Goal: Find specific page/section: Find specific page/section

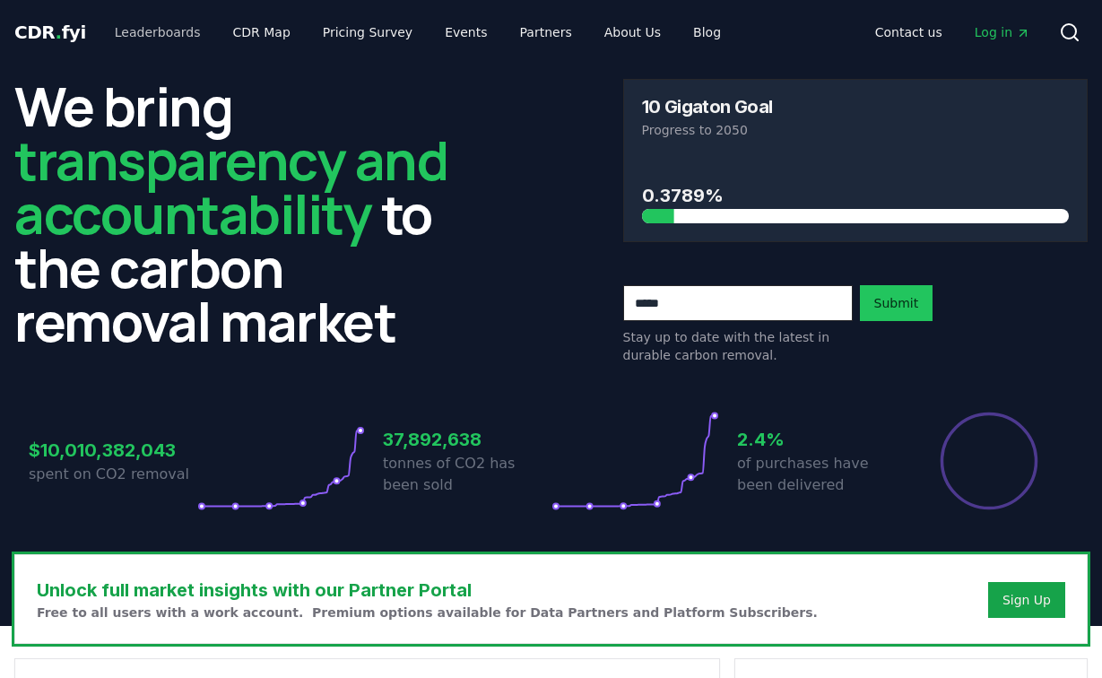
click at [143, 30] on link "Leaderboards" at bounding box center [157, 32] width 115 height 32
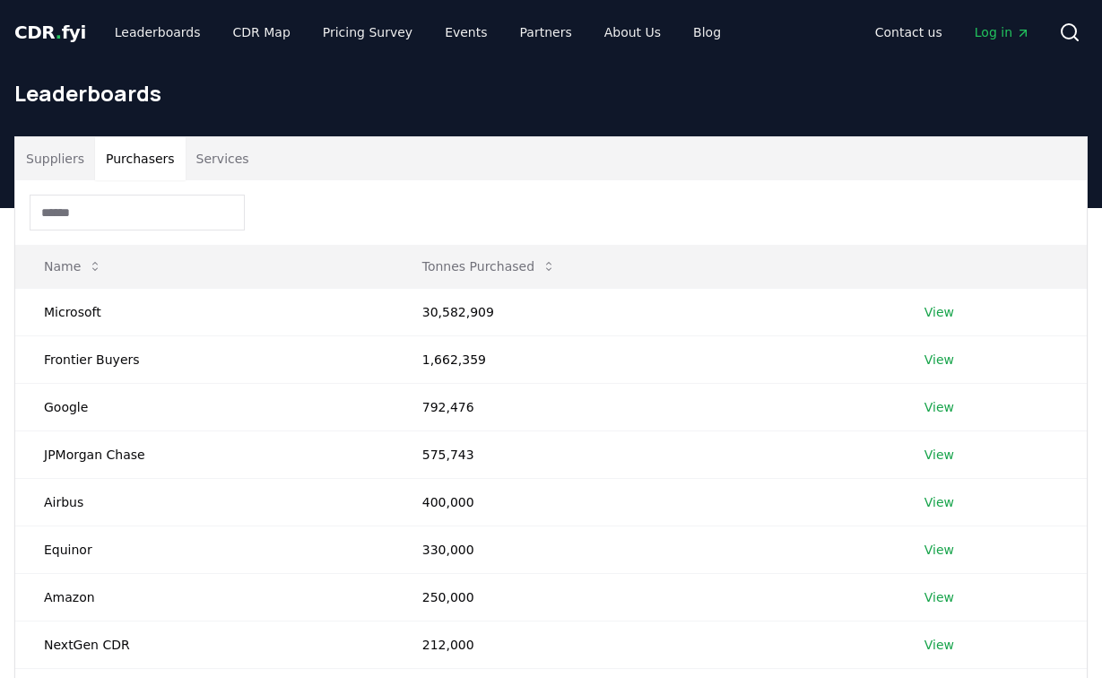
click at [134, 149] on button "Purchasers" at bounding box center [140, 158] width 91 height 43
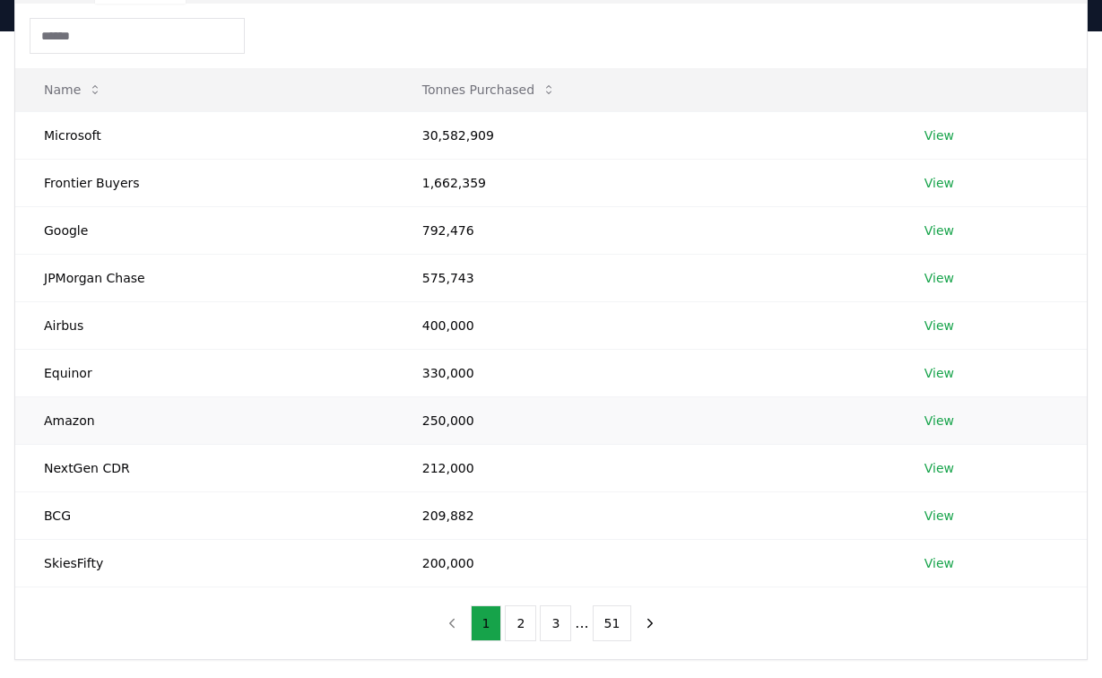
scroll to position [178, 0]
click at [651, 624] on icon "next page" at bounding box center [650, 621] width 16 height 16
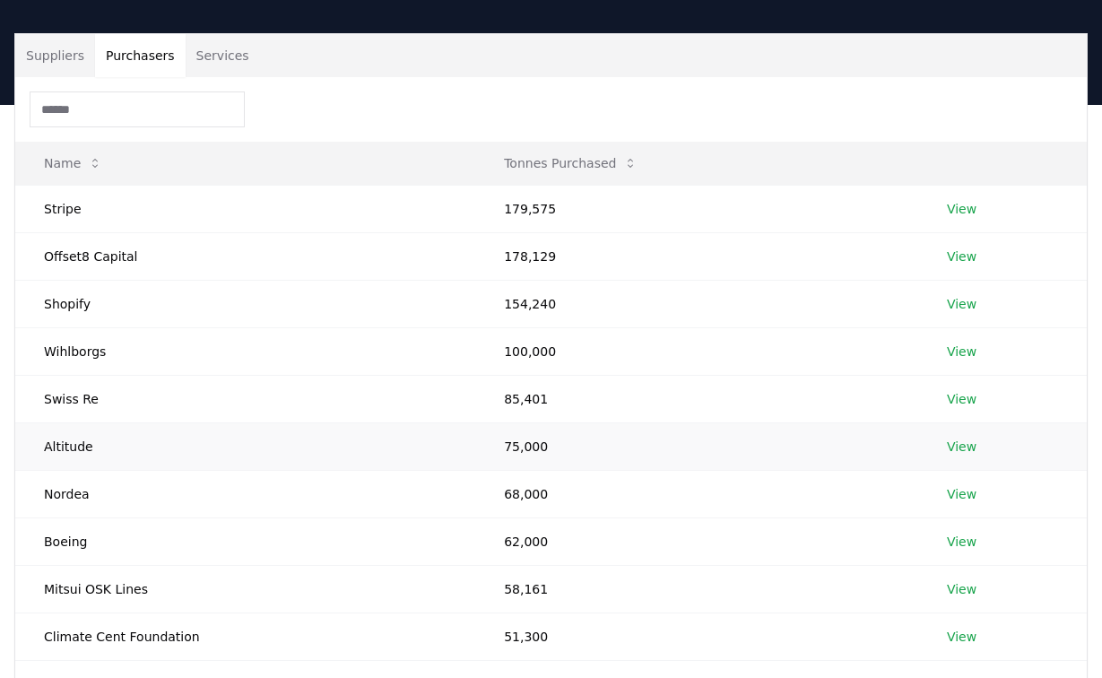
scroll to position [104, 0]
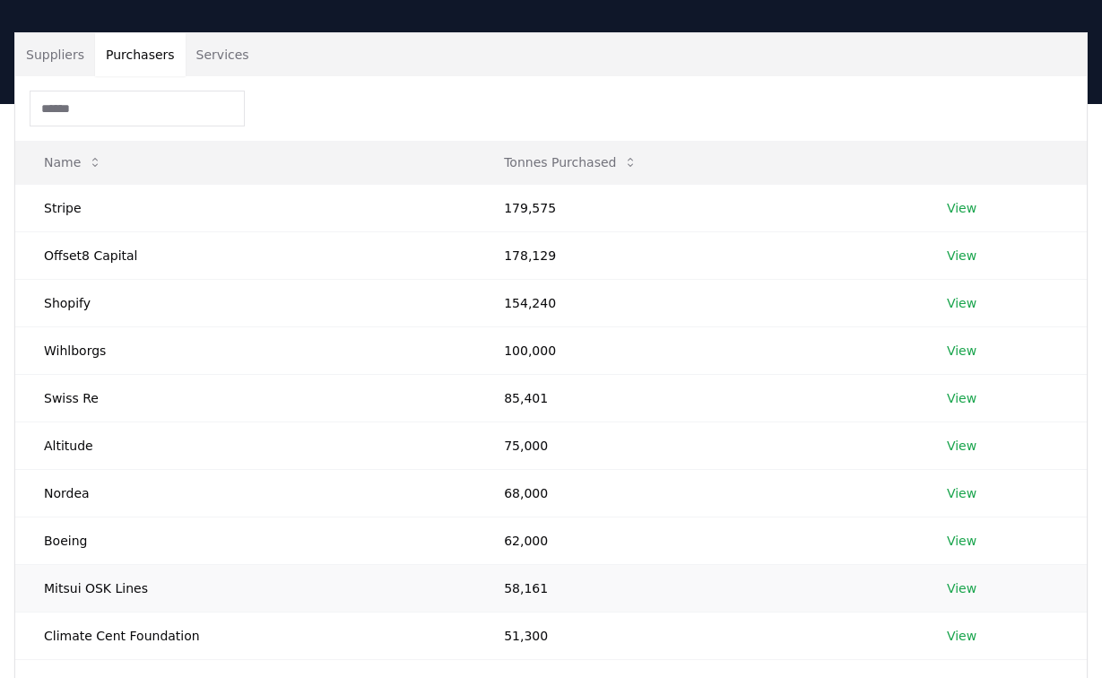
click at [102, 590] on td "Mitsui OSK Lines" at bounding box center [245, 588] width 460 height 48
copy td "Mitsui OSK Lines"
